Goal: Entertainment & Leisure: Browse casually

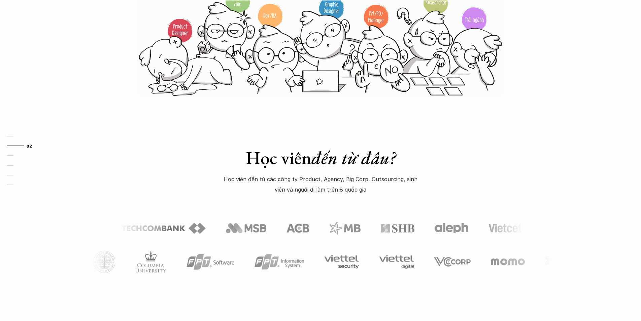
scroll to position [269, 0]
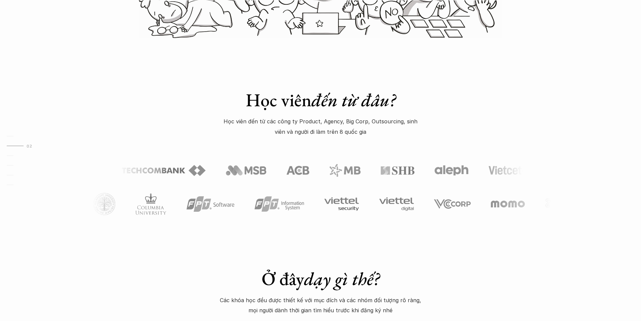
click at [555, 117] on div "Học viên đến từ đâu? Học viên đến từ các công ty Product, Agency, Big Corp, Out…" at bounding box center [320, 140] width 641 height 203
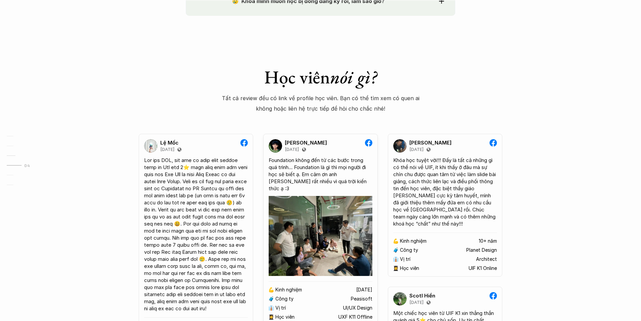
scroll to position [1211, 0]
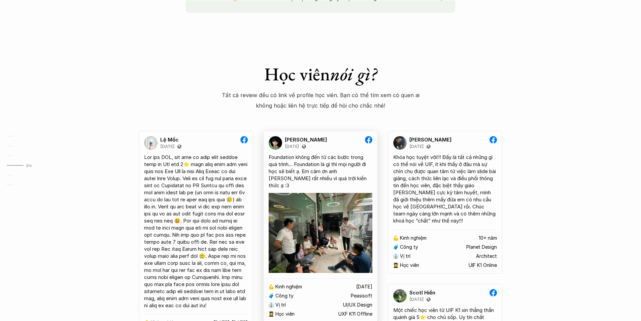
click at [323, 214] on img at bounding box center [321, 233] width 104 height 80
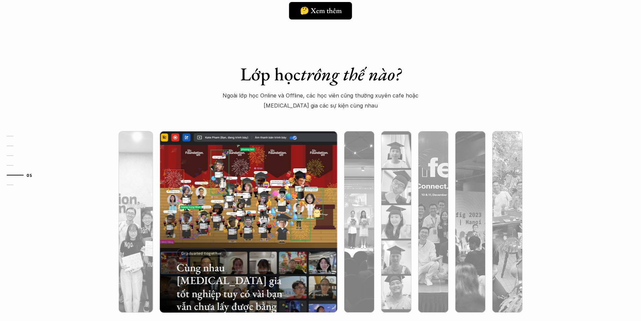
scroll to position [2019, 0]
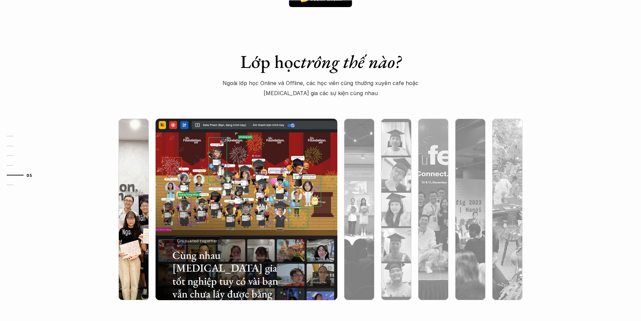
click at [140, 175] on img at bounding box center [133, 210] width 185 height 182
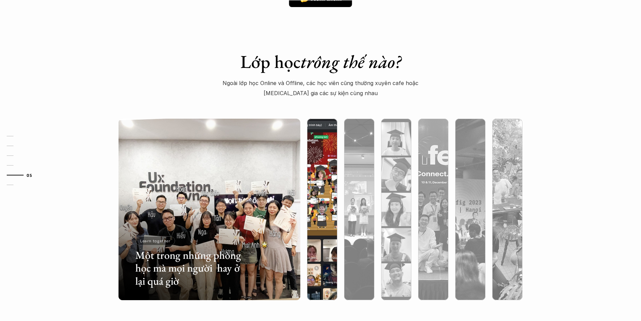
click at [333, 214] on div at bounding box center [322, 246] width 30 height 110
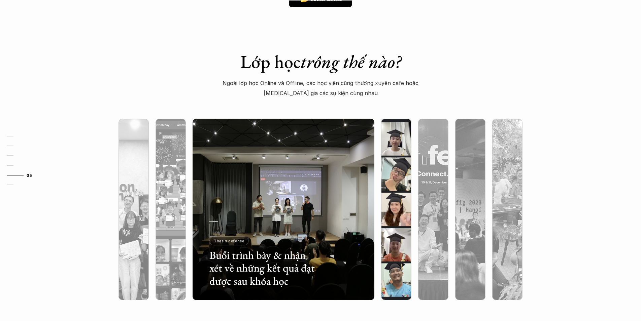
click at [383, 192] on div at bounding box center [396, 246] width 30 height 110
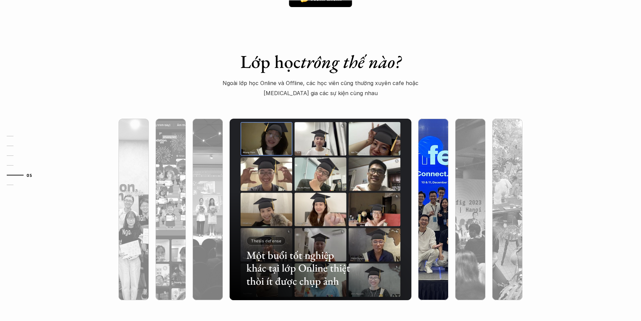
click at [427, 182] on img at bounding box center [433, 210] width 185 height 182
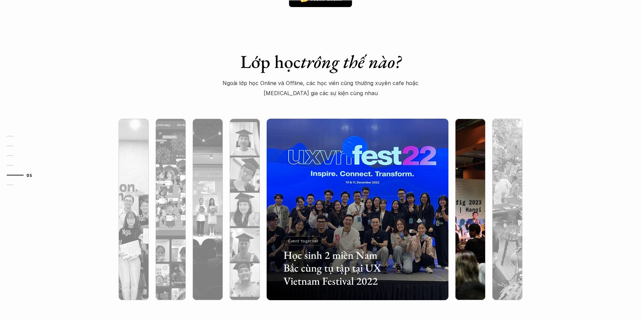
click at [474, 195] on div at bounding box center [470, 246] width 30 height 110
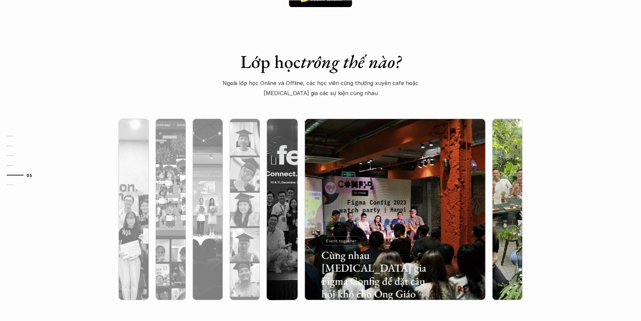
click at [504, 184] on img at bounding box center [507, 210] width 185 height 182
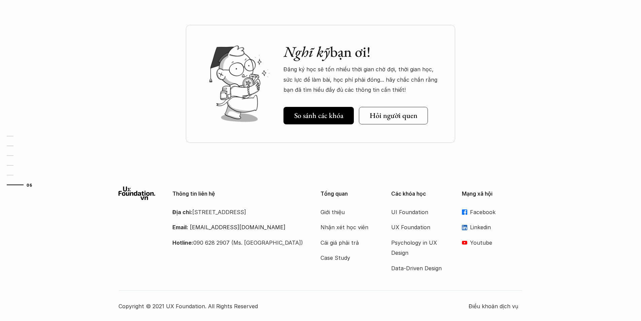
scroll to position [2342, 0]
click at [467, 243] on link "Youtube" at bounding box center [492, 243] width 61 height 10
